Goal: Find specific page/section: Find specific page/section

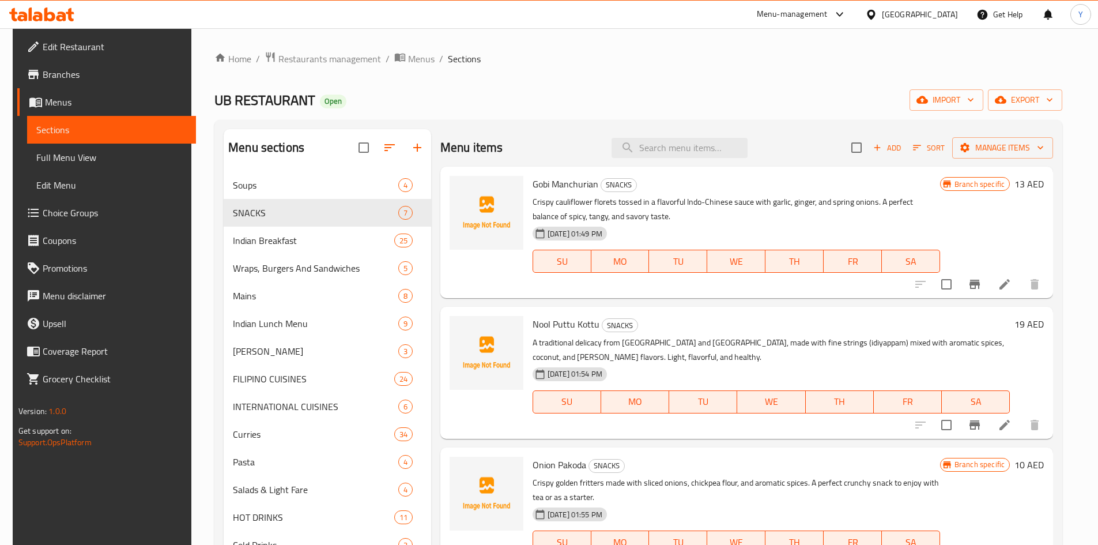
click at [934, 15] on div "[GEOGRAPHIC_DATA]" at bounding box center [920, 14] width 76 height 13
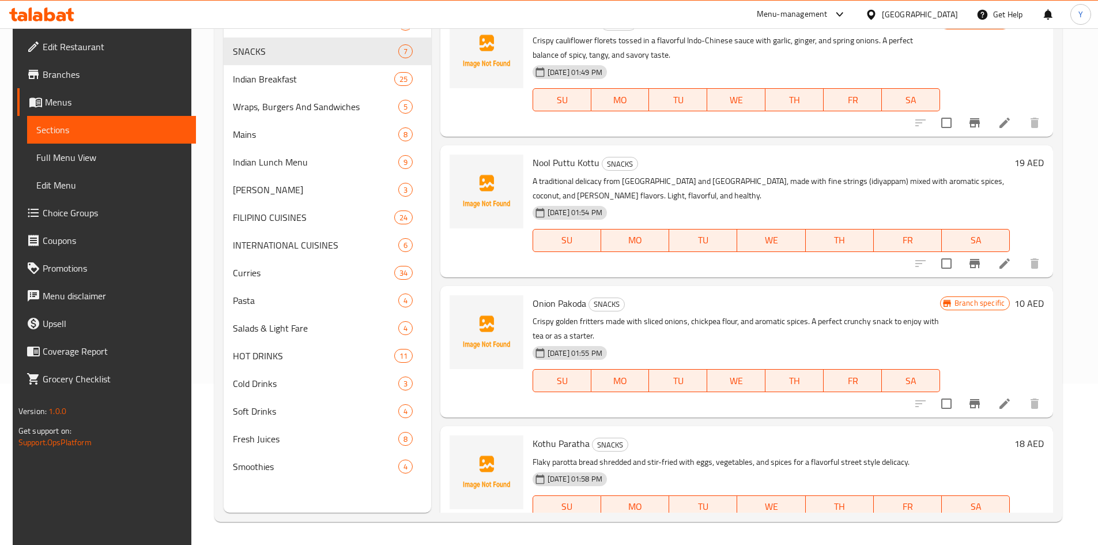
scroll to position [437, 0]
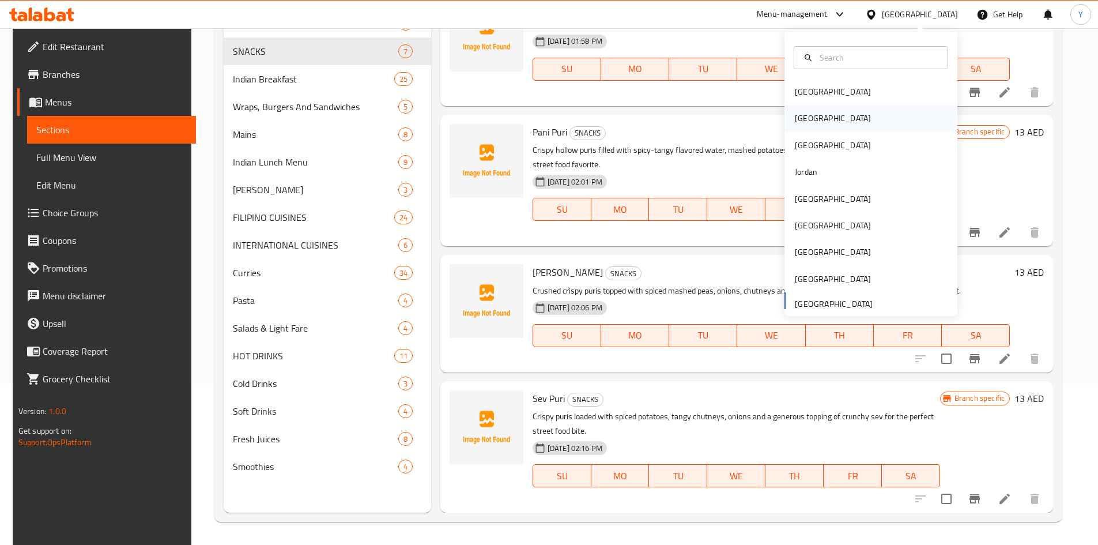
click at [848, 119] on div "[GEOGRAPHIC_DATA]" at bounding box center [870, 118] width 173 height 27
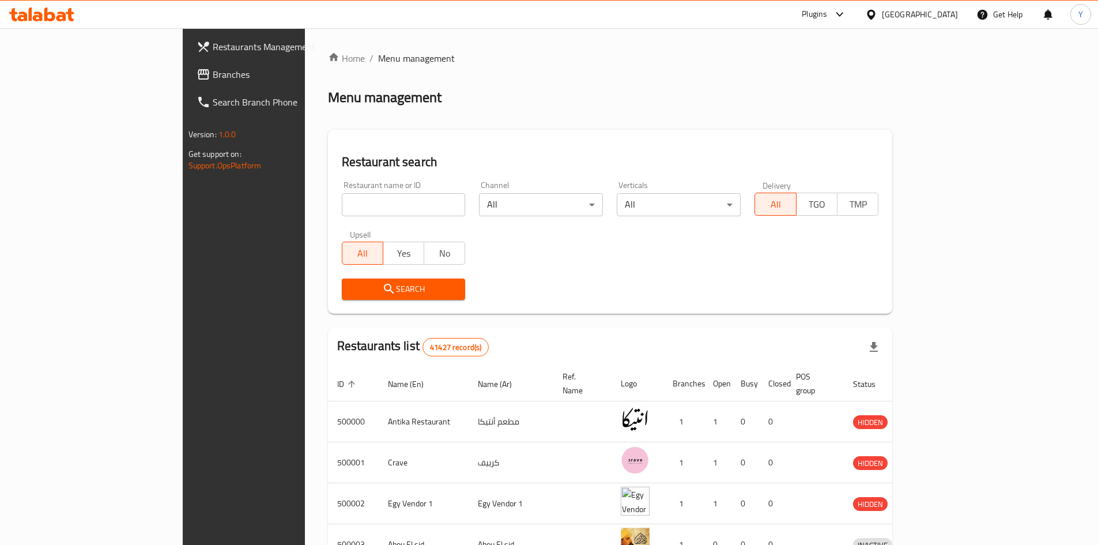
click at [213, 78] on span "Branches" at bounding box center [285, 74] width 144 height 14
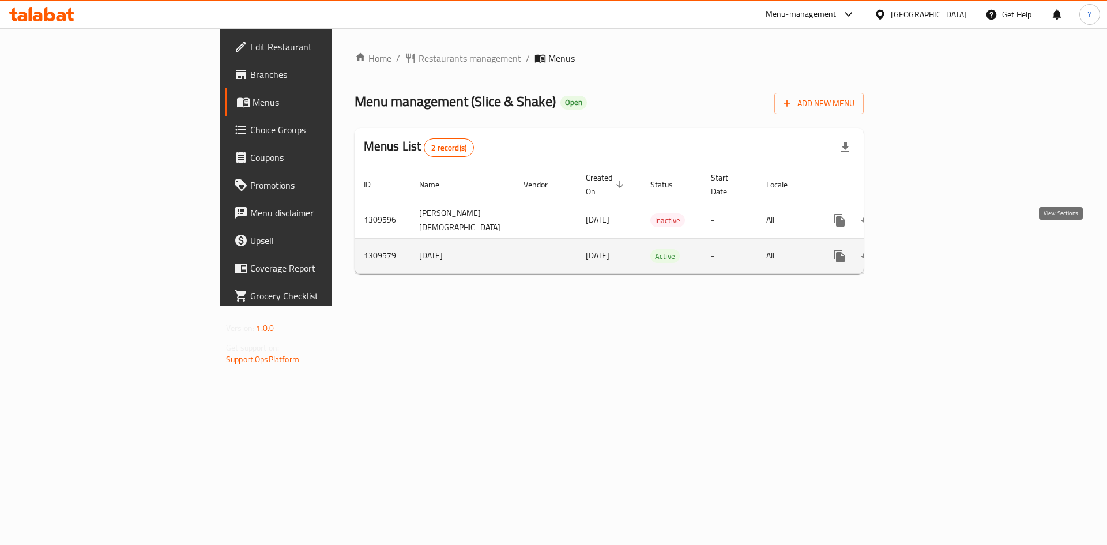
click at [936, 242] on link "enhanced table" at bounding box center [922, 256] width 28 height 28
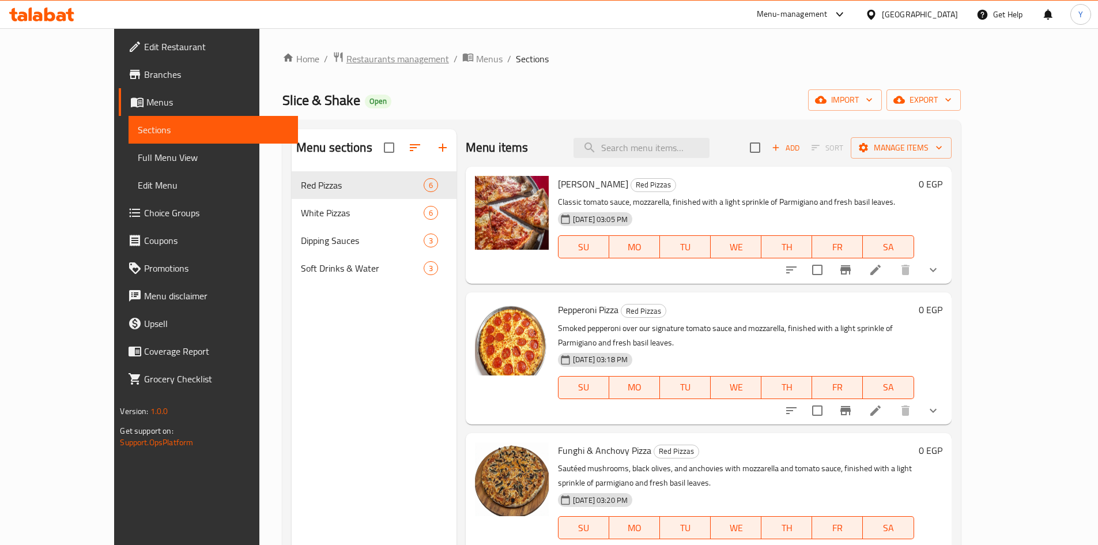
click at [346, 53] on span "Restaurants management" at bounding box center [397, 59] width 103 height 14
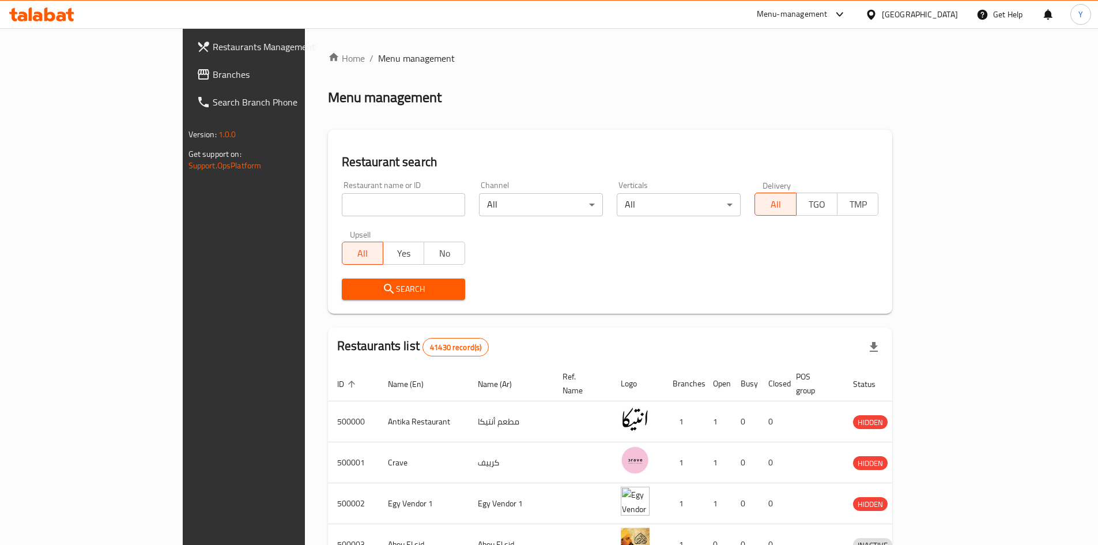
click at [213, 81] on span "Branches" at bounding box center [285, 74] width 144 height 14
